Goal: Task Accomplishment & Management: Manage account settings

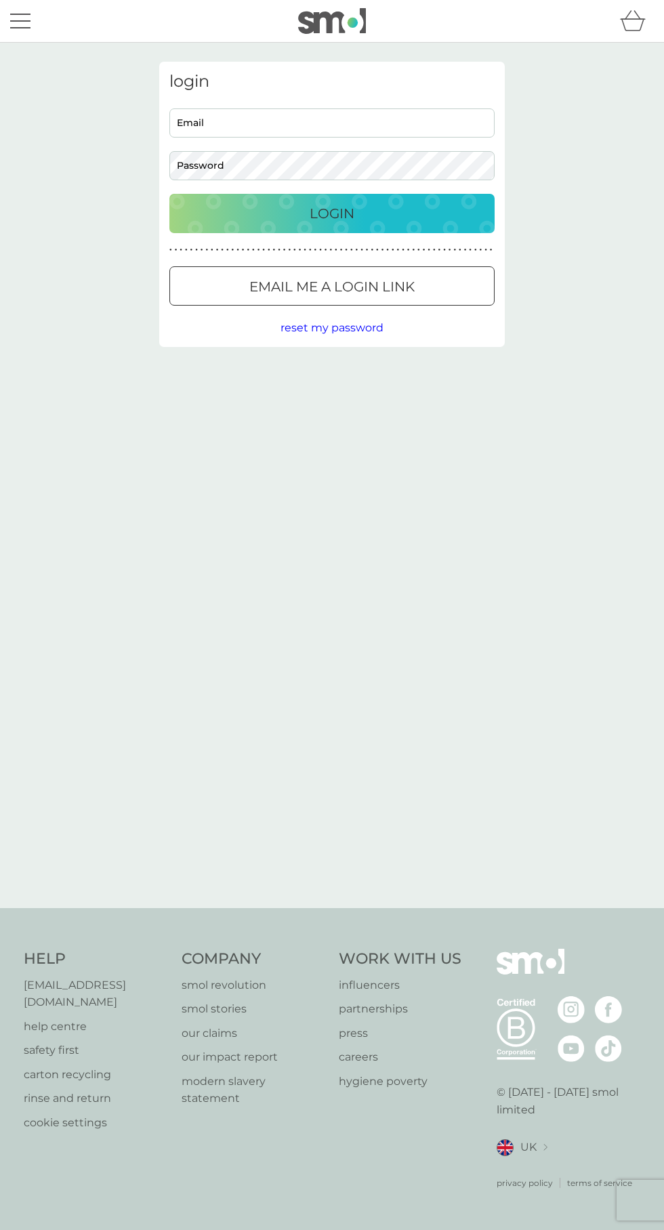
click at [436, 123] on input "Email" at bounding box center [331, 122] width 325 height 29
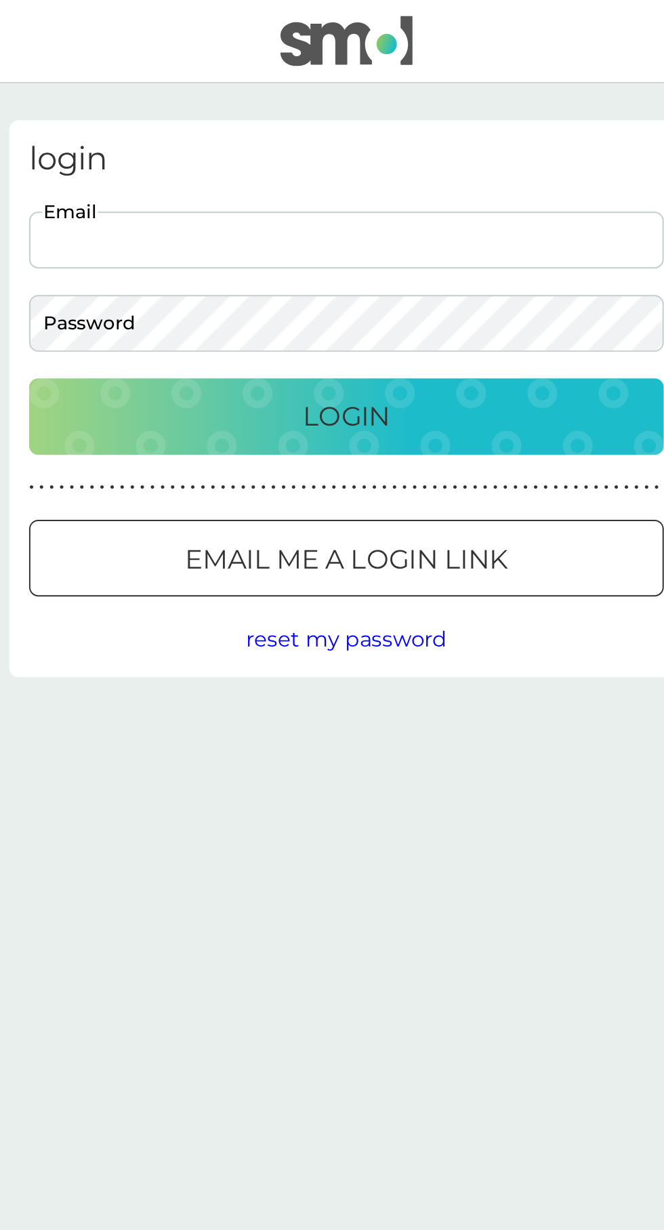
type input "noora.vainio@gmail.com"
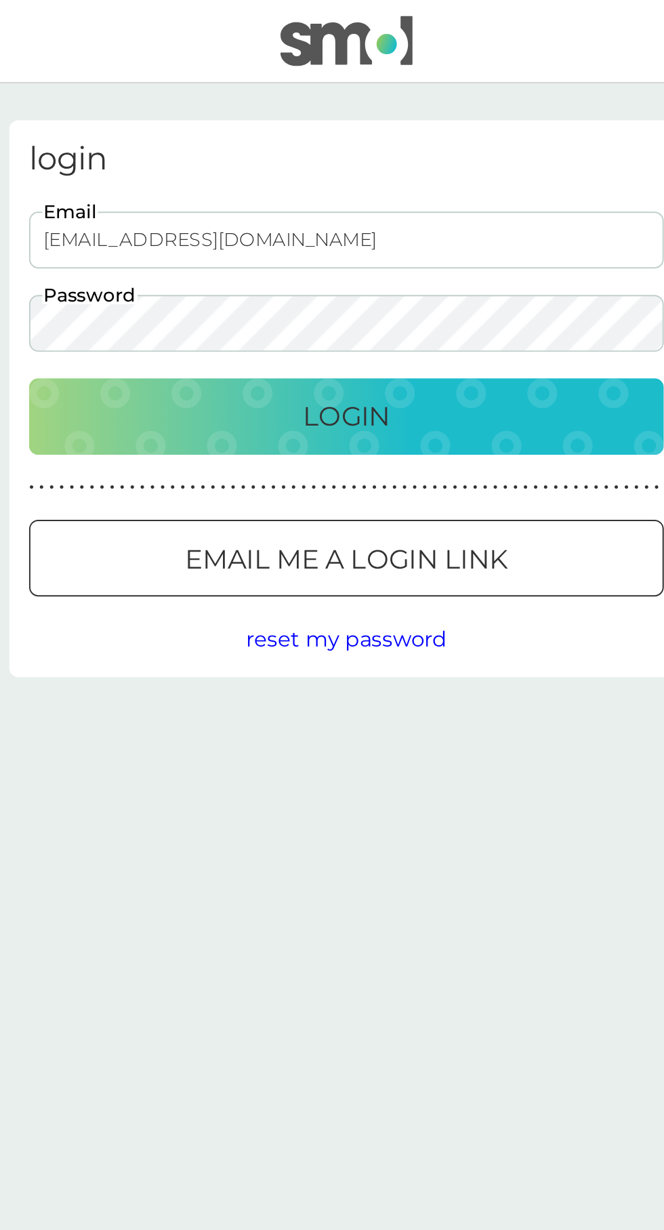
click at [360, 217] on div "Login" at bounding box center [332, 214] width 298 height 22
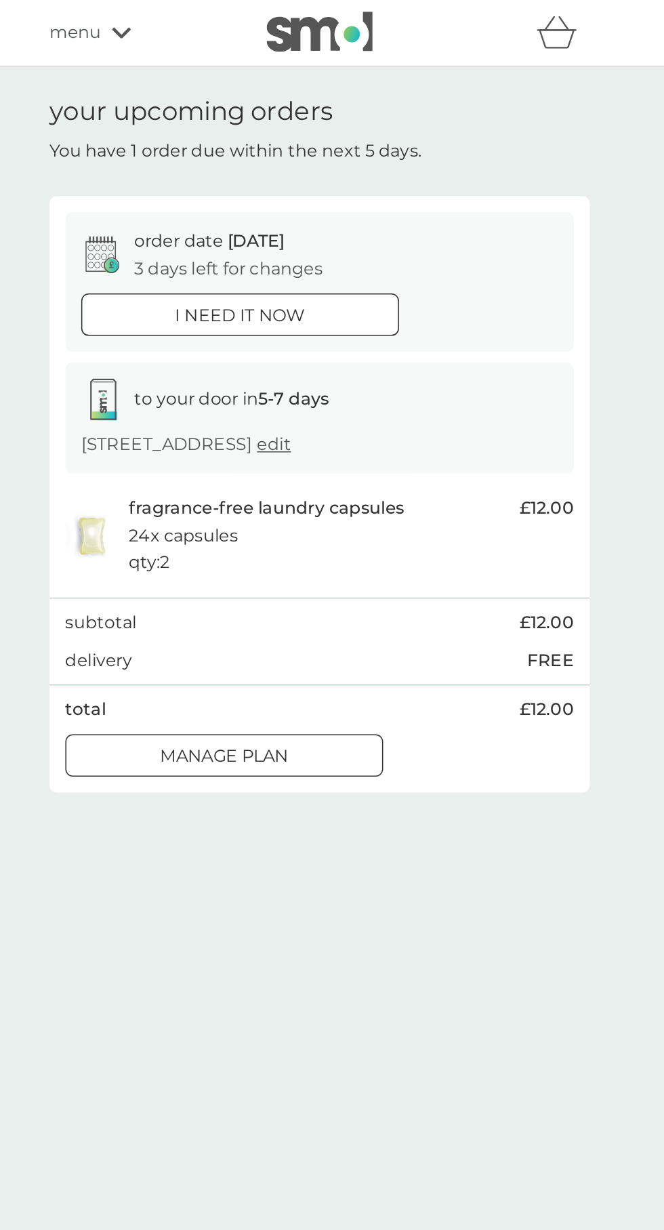
click at [203, 480] on div "Manage plan" at bounding box center [271, 484] width 202 height 18
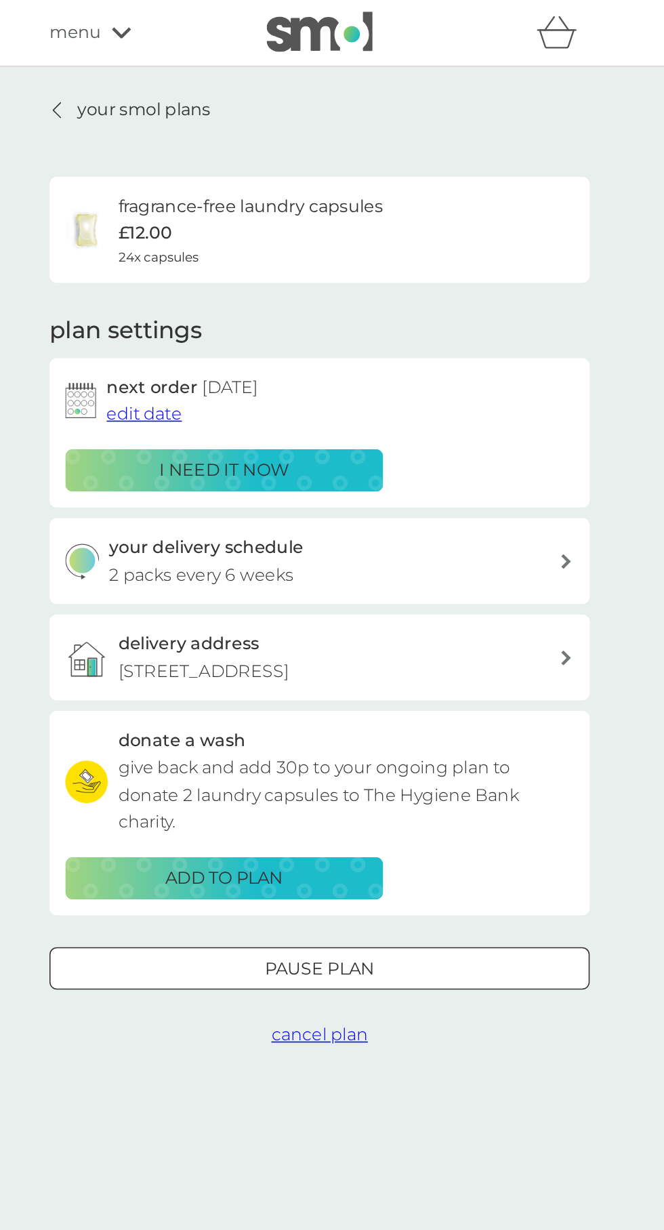
click at [245, 70] on p "your smol plans" at bounding box center [219, 71] width 85 height 18
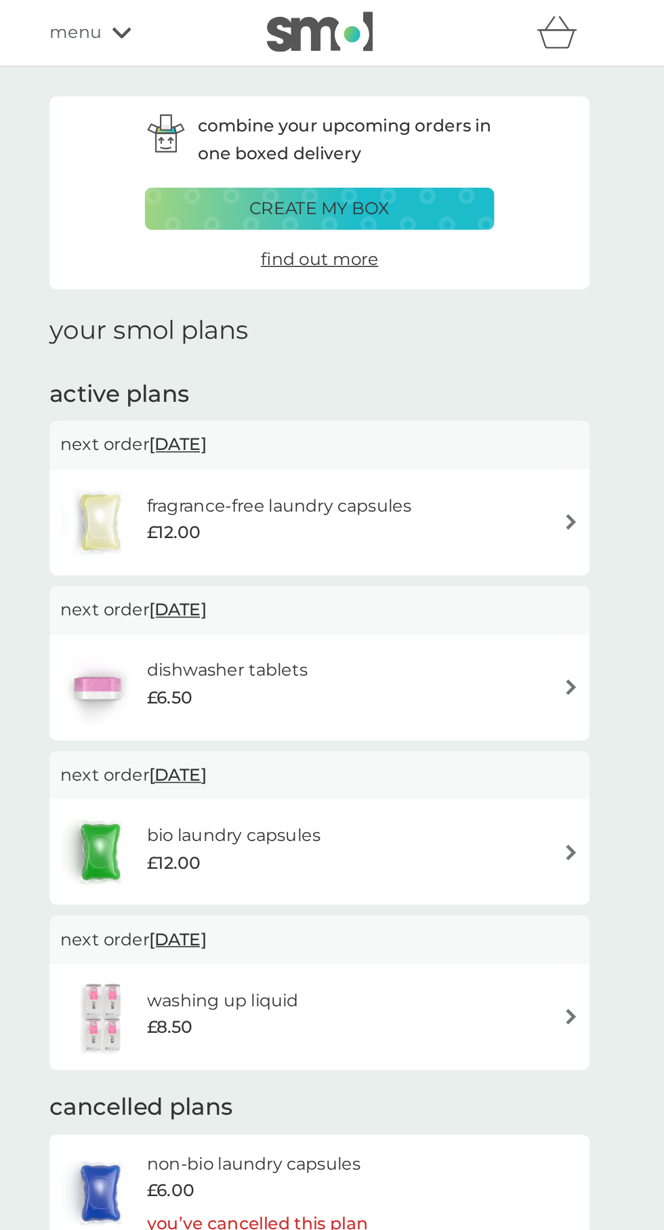
click at [552, 560] on div "combine your upcoming orders in one boxed delivery create my box find out more …" at bounding box center [332, 503] width 664 height 921
click at [260, 493] on span "[DATE]" at bounding box center [241, 495] width 37 height 26
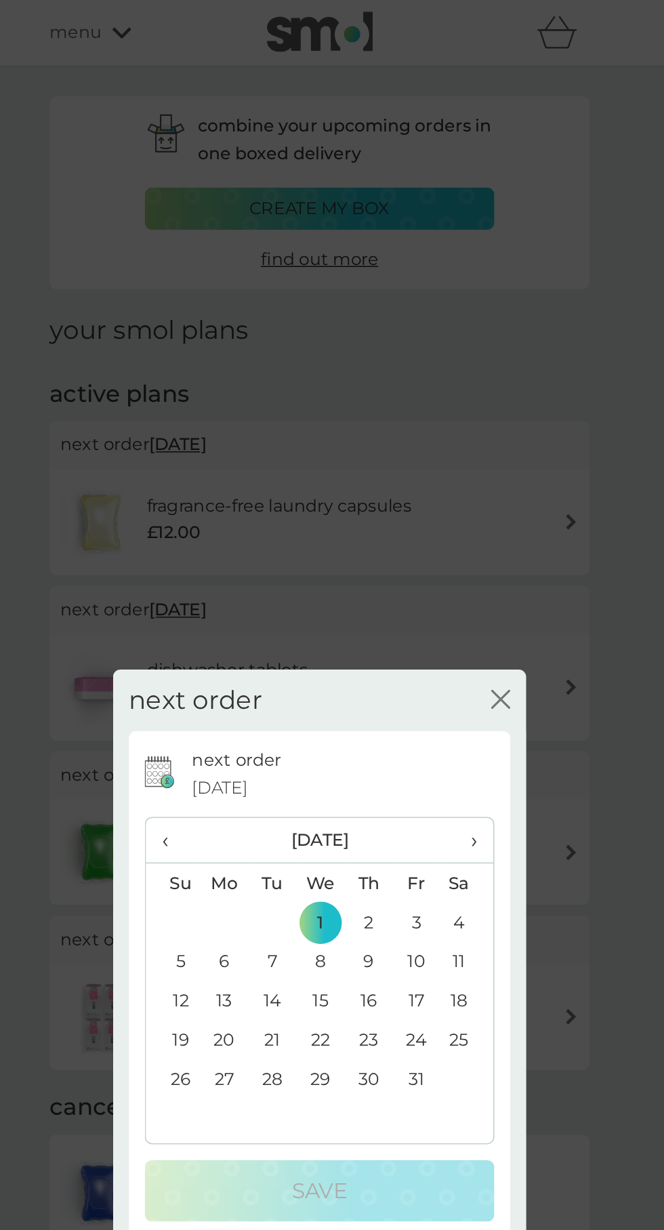
click at [430, 541] on span "›" at bounding box center [426, 537] width 14 height 28
click at [423, 577] on td "1" at bounding box center [426, 589] width 34 height 25
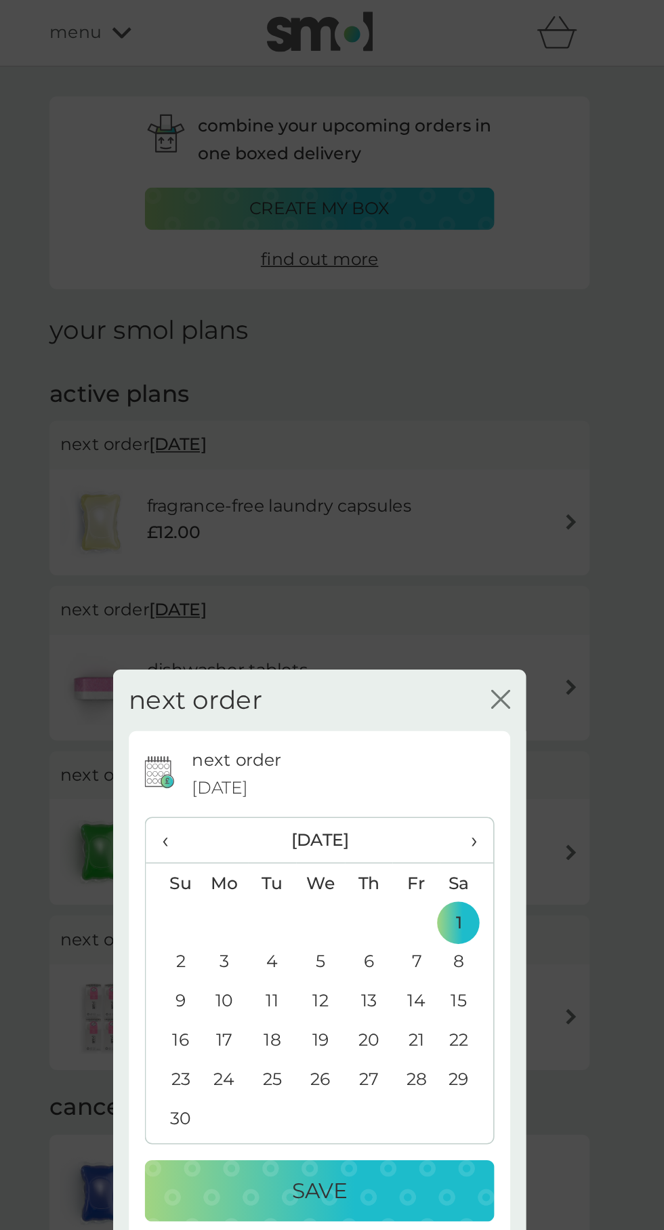
click at [348, 761] on p "Save" at bounding box center [331, 762] width 35 height 22
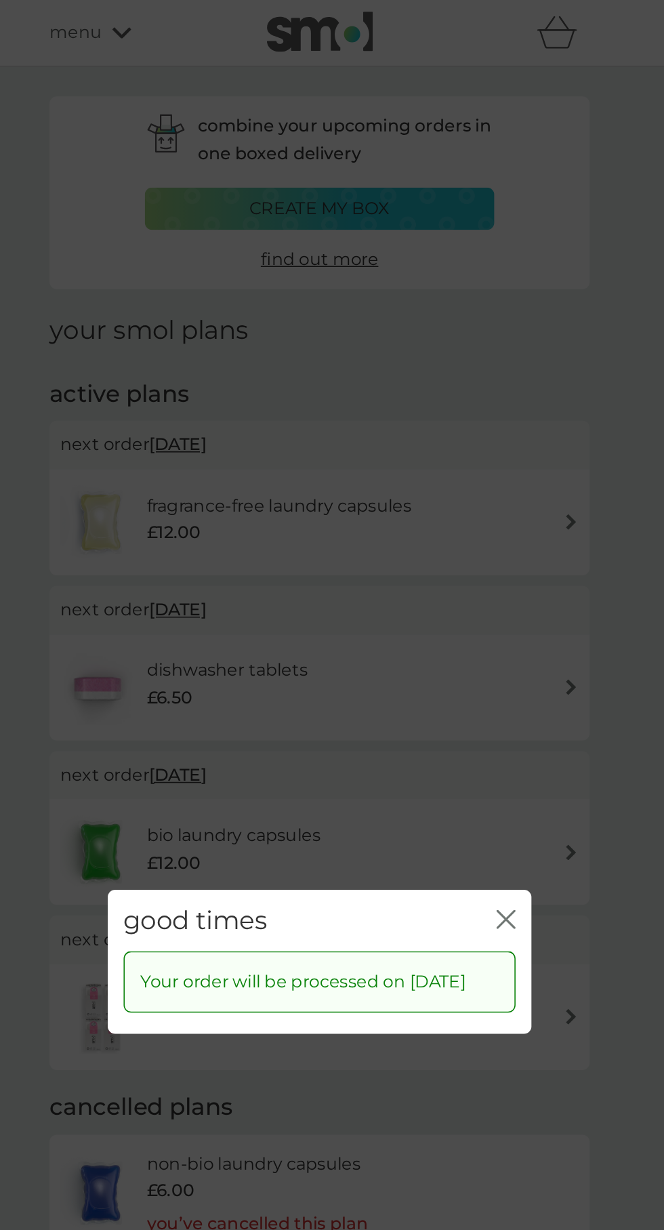
click at [457, 581] on icon "close" at bounding box center [451, 587] width 12 height 12
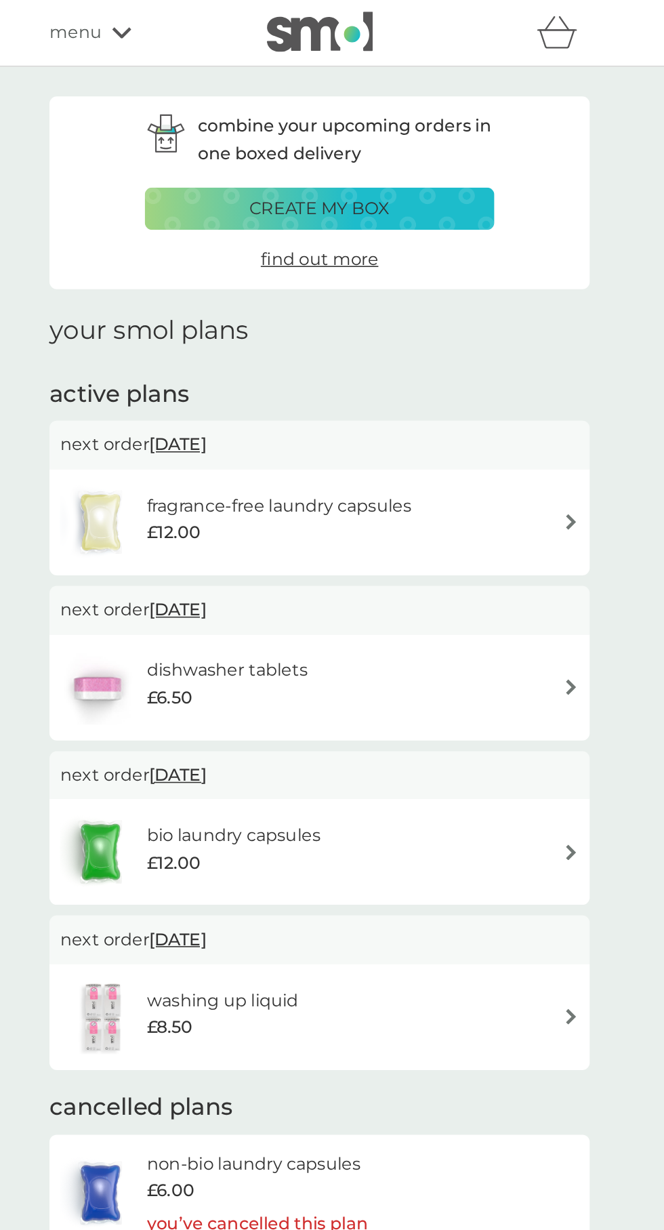
click at [260, 278] on span "[DATE]" at bounding box center [241, 284] width 37 height 26
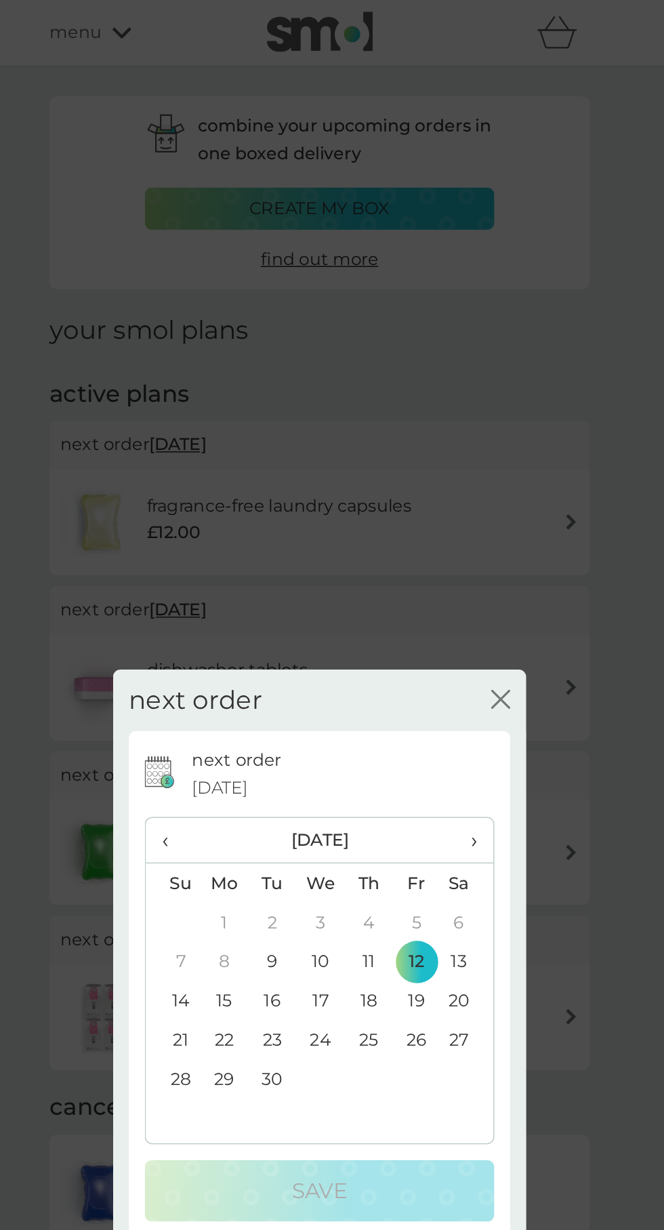
click at [417, 531] on th "›" at bounding box center [426, 537] width 34 height 29
click at [415, 537] on th "›" at bounding box center [426, 537] width 34 height 29
click at [422, 579] on td "1" at bounding box center [426, 589] width 34 height 25
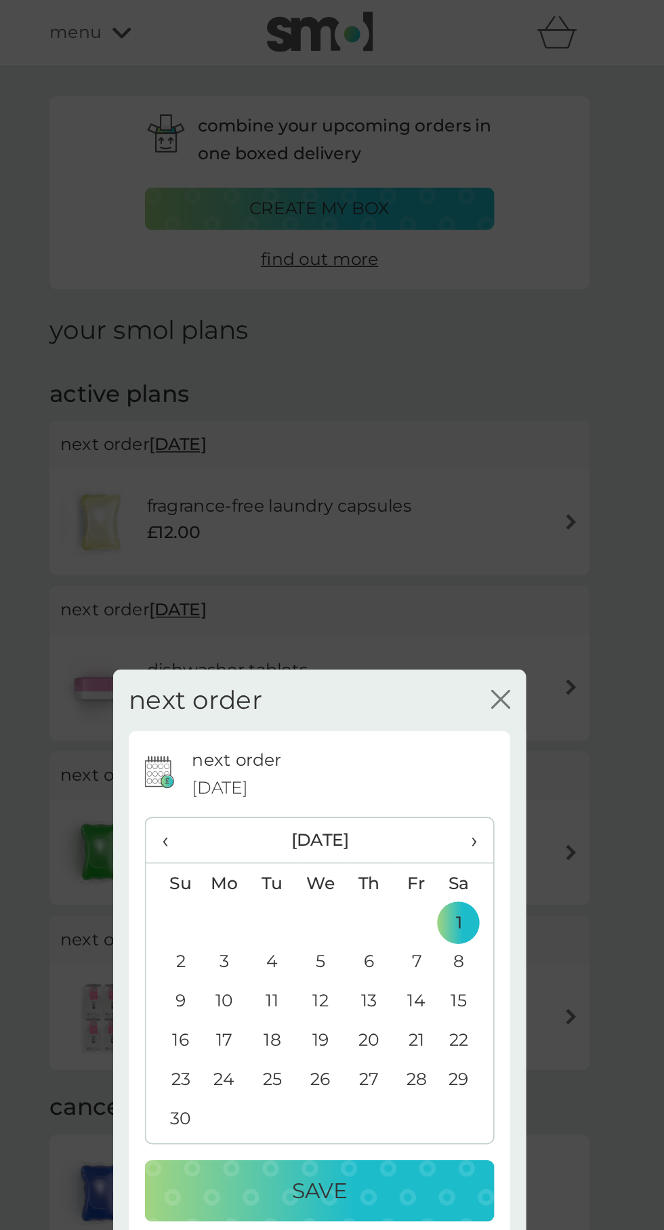
click at [294, 760] on div "Save" at bounding box center [332, 762] width 196 height 22
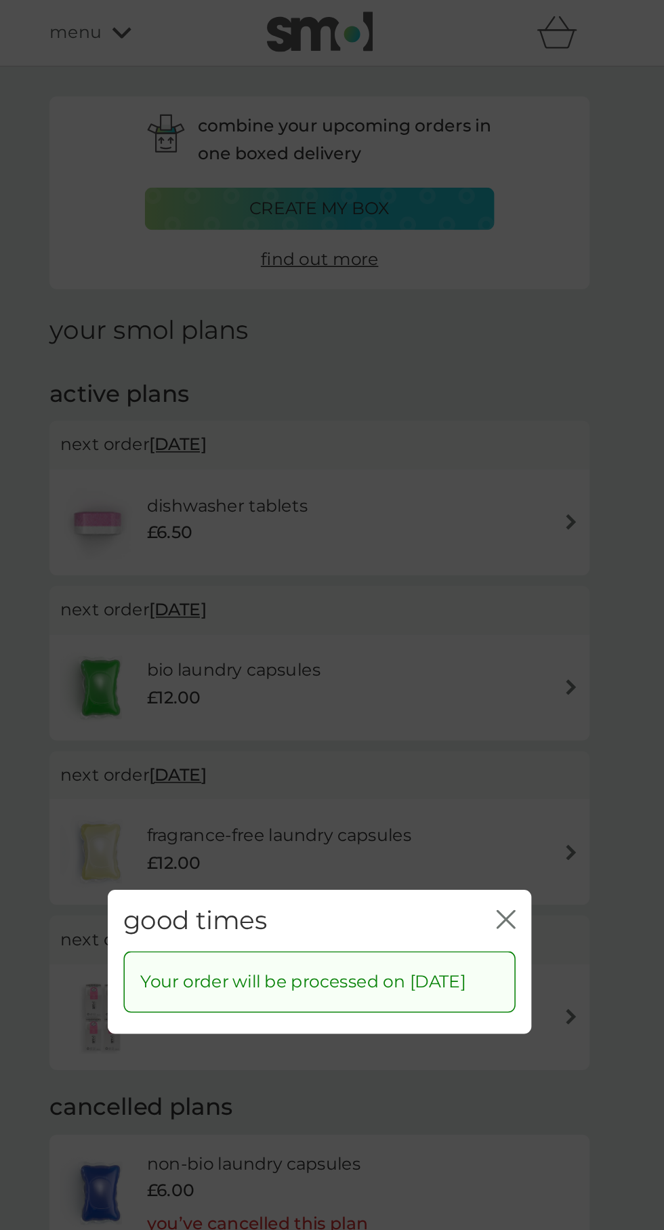
click at [453, 585] on button "close" at bounding box center [451, 588] width 12 height 14
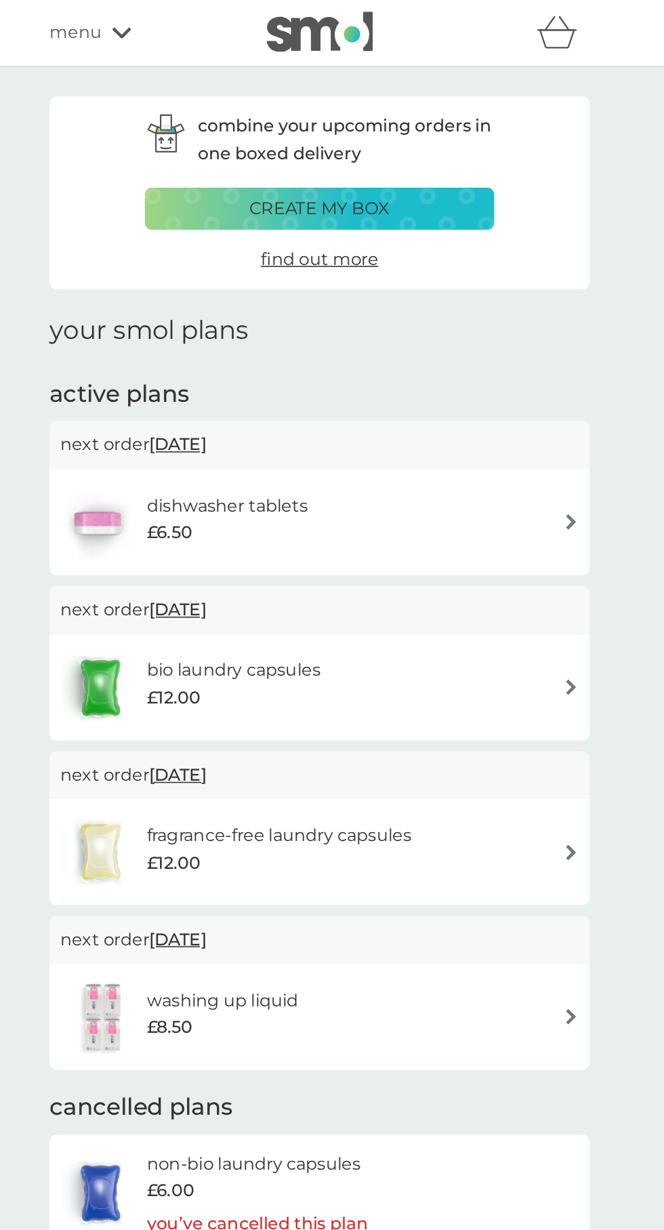
click at [260, 285] on span "[DATE]" at bounding box center [241, 284] width 37 height 26
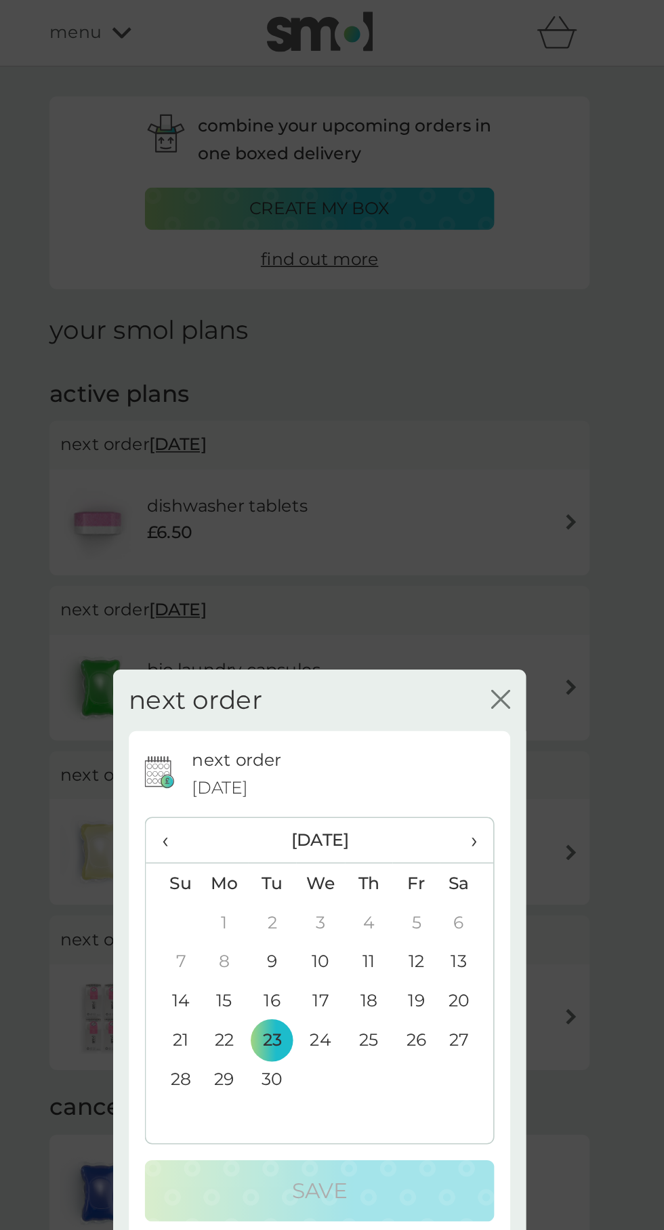
click at [434, 543] on th "›" at bounding box center [426, 537] width 34 height 29
click at [333, 588] on td "1" at bounding box center [332, 589] width 31 height 25
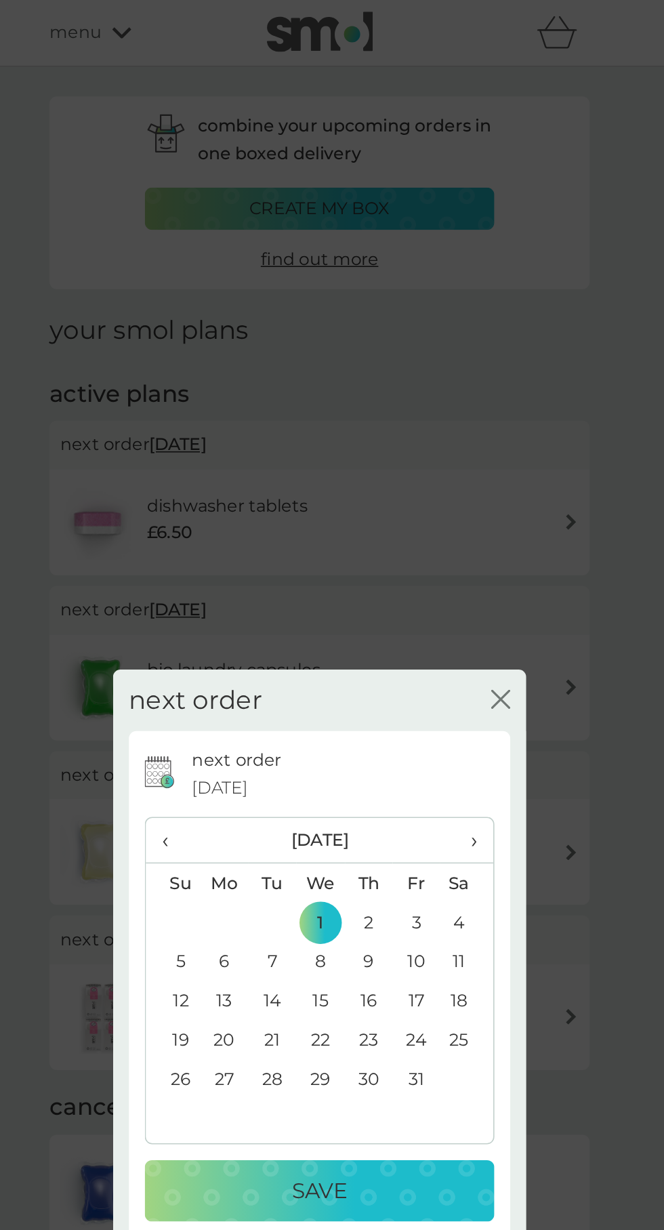
click at [369, 767] on div "Save" at bounding box center [332, 762] width 196 height 22
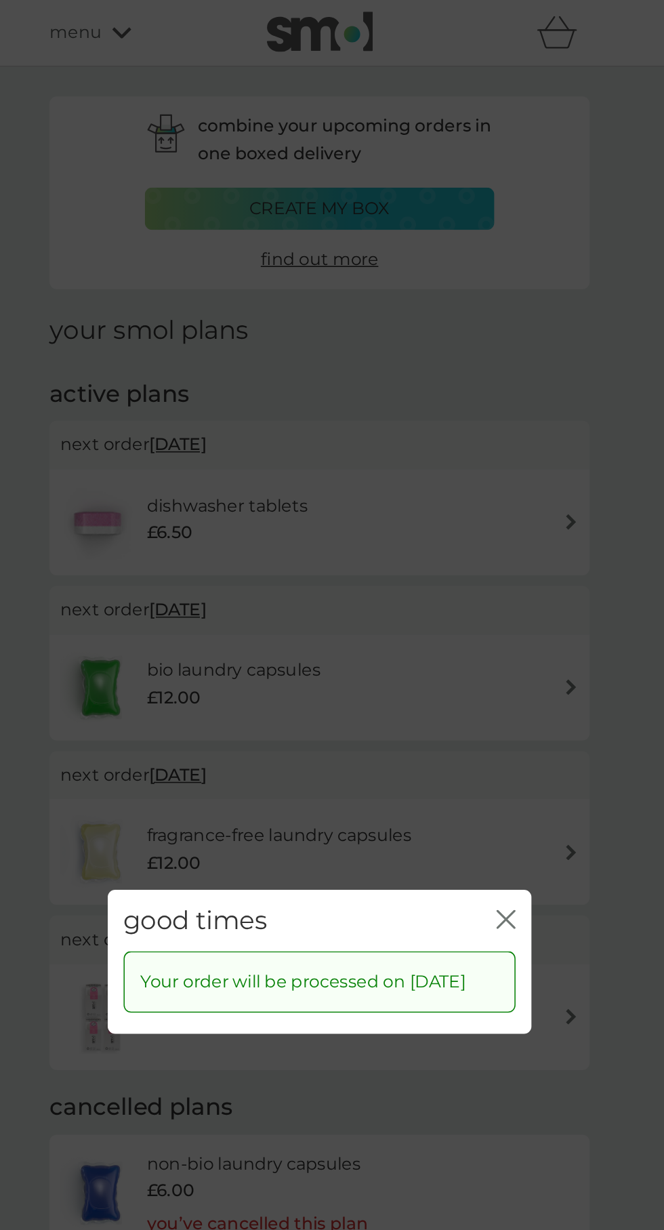
click at [450, 588] on icon "close" at bounding box center [448, 587] width 5 height 11
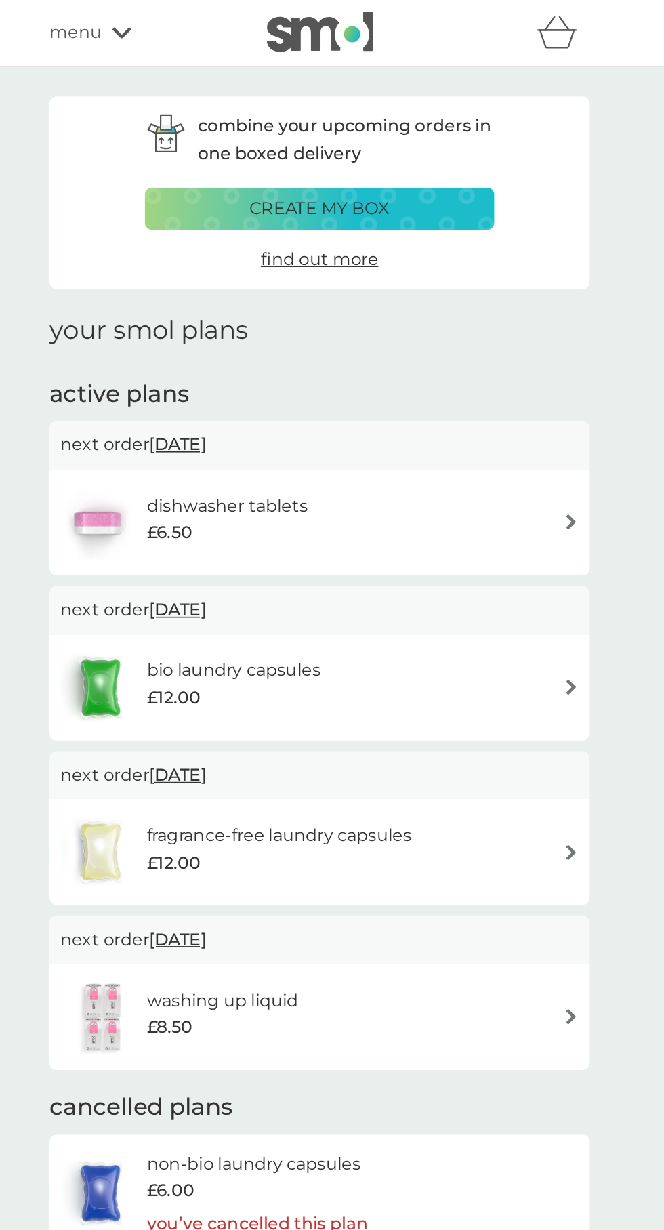
click at [193, 16] on div "menu" at bounding box center [216, 21] width 115 height 18
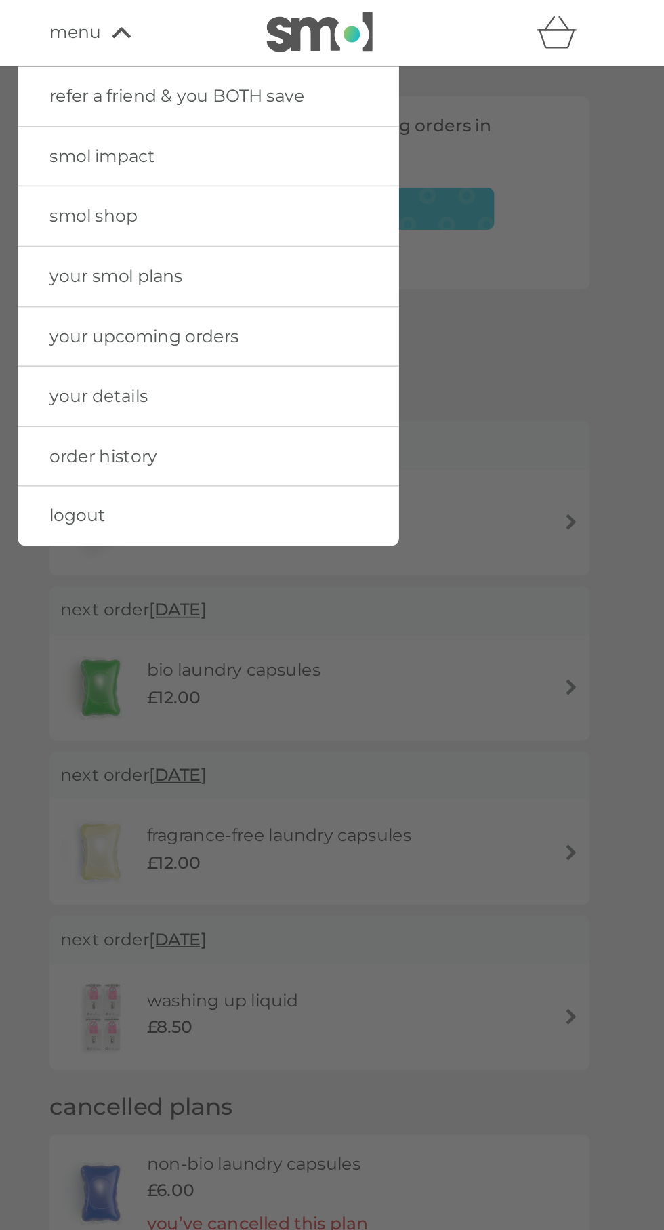
click at [184, 329] on span "logout" at bounding box center [177, 329] width 36 height 13
